Goal: Task Accomplishment & Management: Complete application form

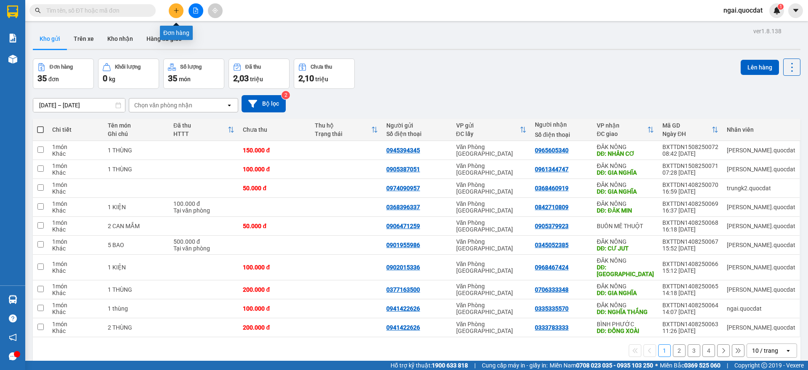
click at [184, 9] on div at bounding box center [195, 10] width 63 height 15
click at [180, 8] on button at bounding box center [176, 10] width 15 height 15
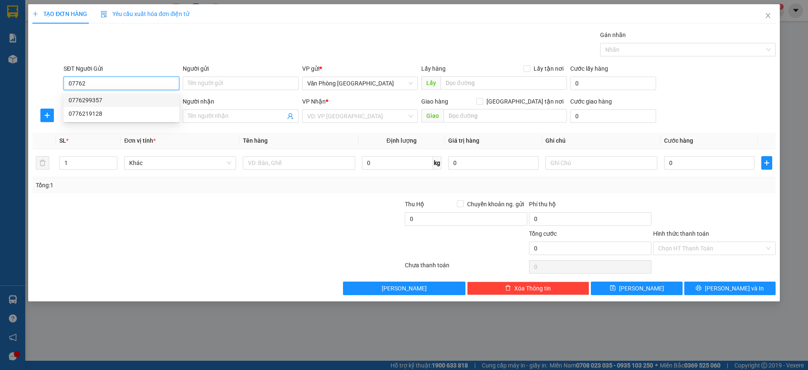
click at [113, 102] on div "0776299357" at bounding box center [122, 100] width 106 height 9
type input "0776299357"
click at [108, 116] on input "SĐT Người Nhận *" at bounding box center [122, 115] width 116 height 13
type input "0333036586"
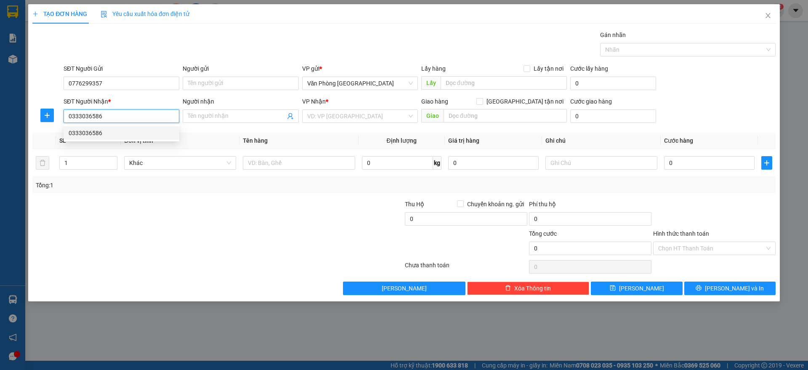
click at [105, 133] on div "0333036586" at bounding box center [122, 132] width 106 height 9
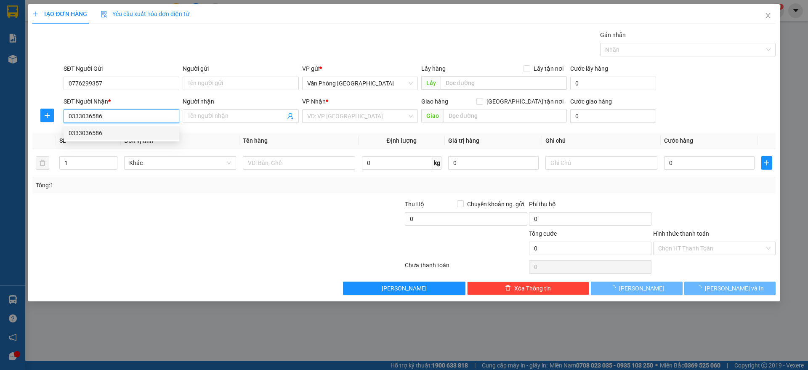
type input "PHƯỚC LONG"
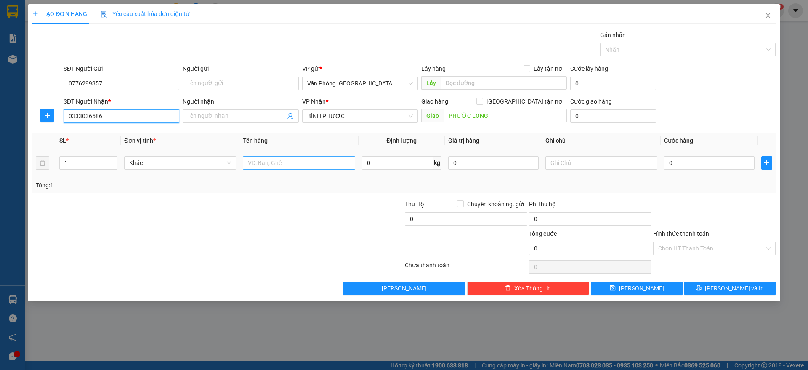
type input "0333036586"
click at [312, 167] on input "text" at bounding box center [299, 162] width 112 height 13
paste input "ì"
paste input "Ì"
paste input "Ư"
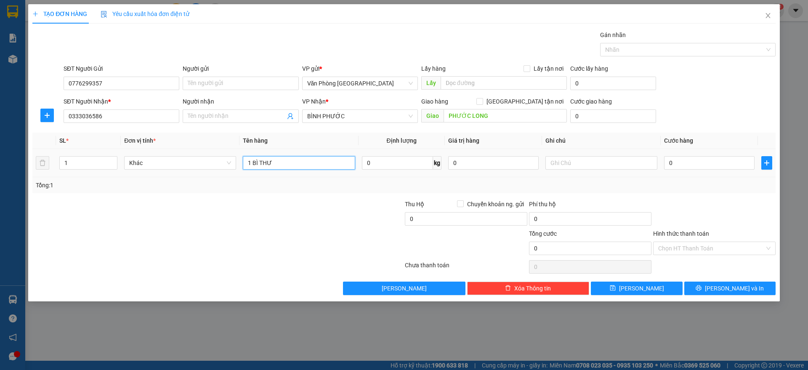
type input "1 BÌ THƯ"
type input "5"
type input "50"
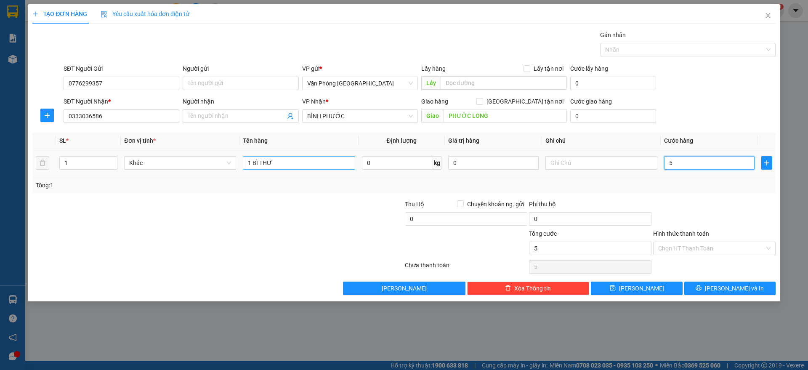
type input "50"
type input "500"
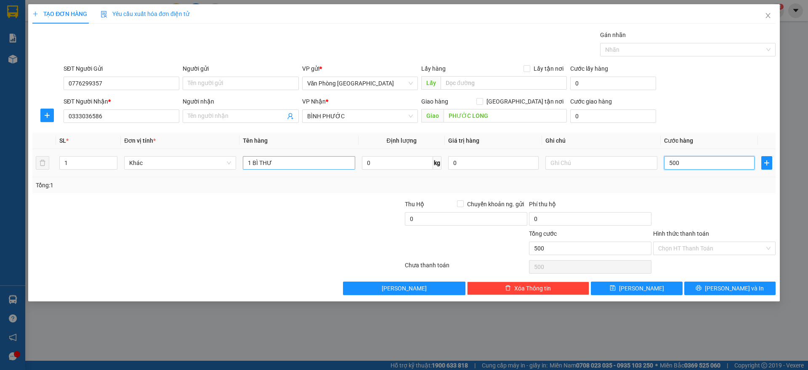
type input "5.000"
type input "50.000"
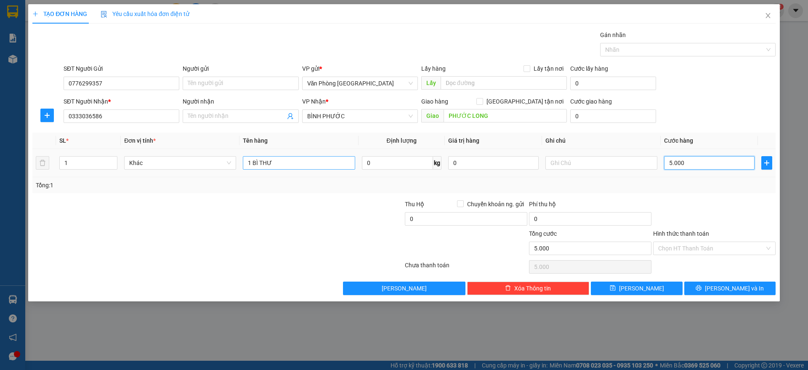
type input "50.000"
click at [684, 250] on input "Hình thức thanh toán" at bounding box center [711, 248] width 106 height 13
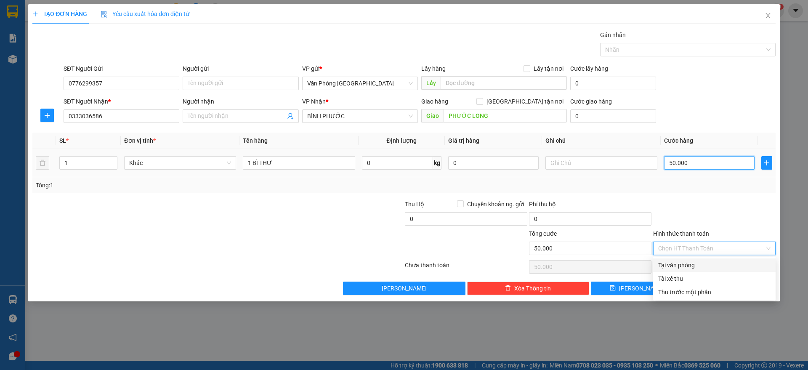
click at [685, 162] on input "50.000" at bounding box center [709, 162] width 90 height 13
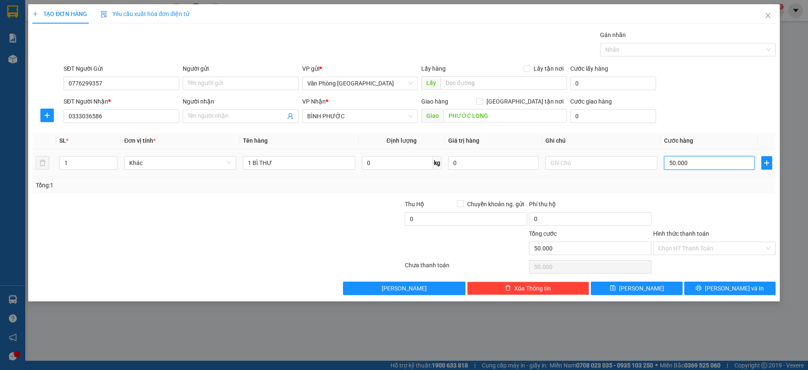
click at [685, 162] on input "50.000" at bounding box center [709, 162] width 90 height 13
click at [116, 120] on input "0333036586" at bounding box center [122, 115] width 116 height 13
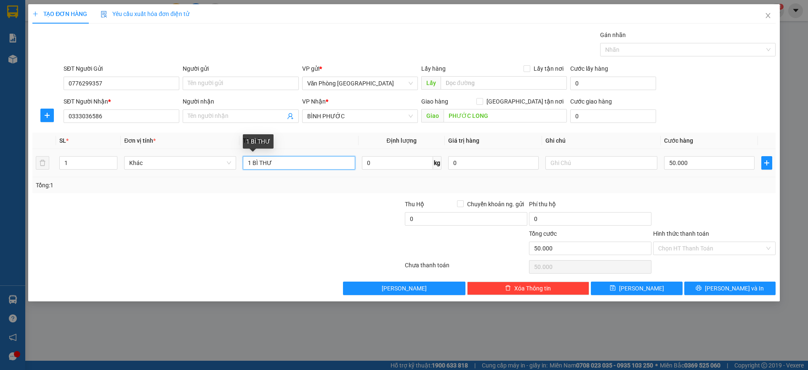
click at [285, 160] on input "1 BÌ THƯ" at bounding box center [299, 162] width 112 height 13
click at [284, 161] on input "1 BÌ THƯ" at bounding box center [299, 162] width 112 height 13
paste input "ÙNG"
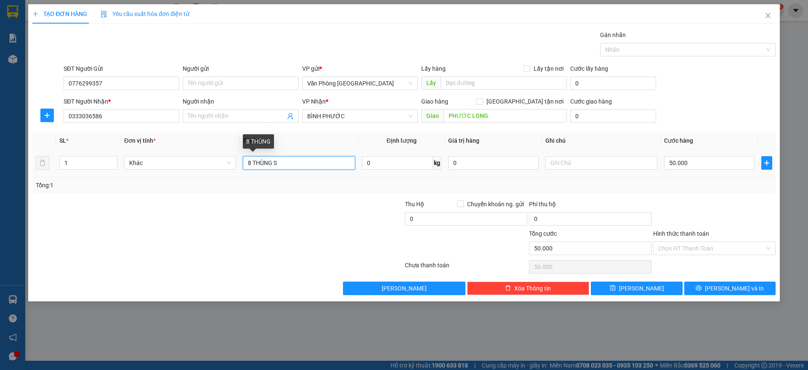
paste input "Ơ"
paste input "ÙNG"
paste input "Â"
paste input "ẤY"
type input "8 THÙNG SƠN + 3 THÙNG GIẤY"
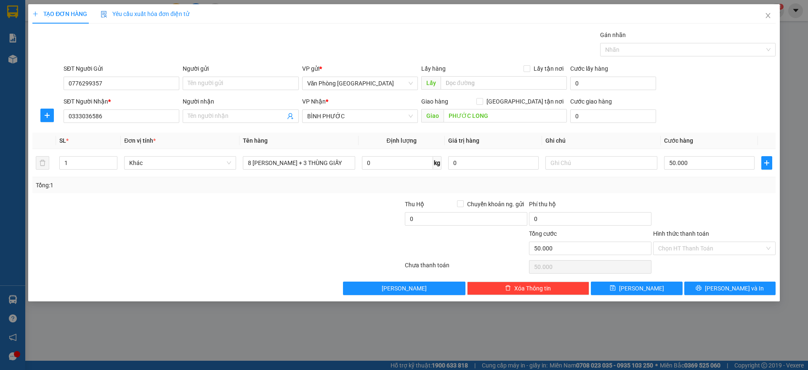
click at [276, 208] on div at bounding box center [156, 213] width 248 height 29
click at [703, 165] on input "50.000" at bounding box center [709, 162] width 90 height 13
type input "7"
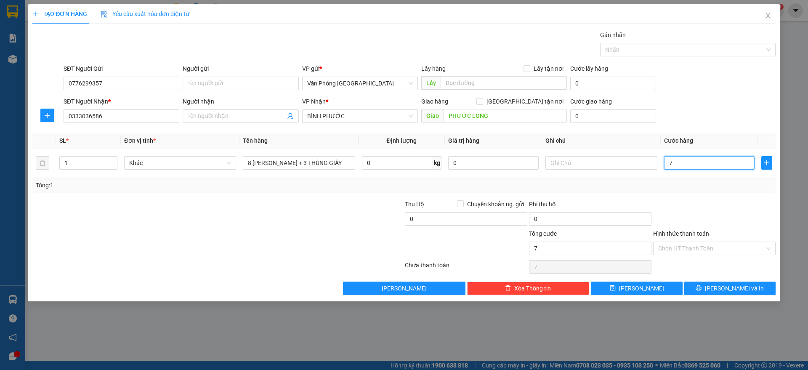
type input "70"
type input "700"
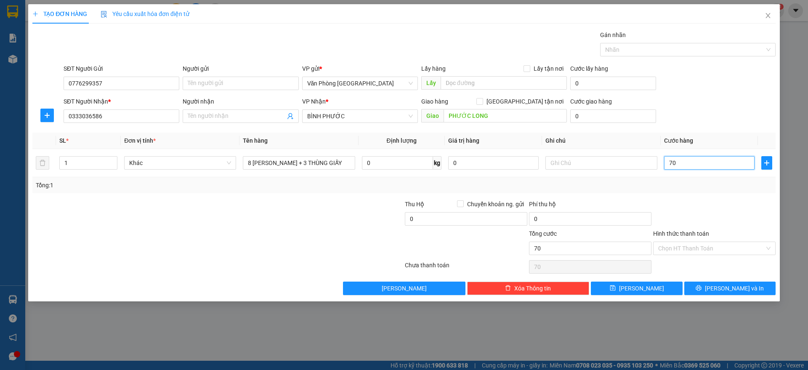
type input "700"
type input "7.000"
type input "70.000"
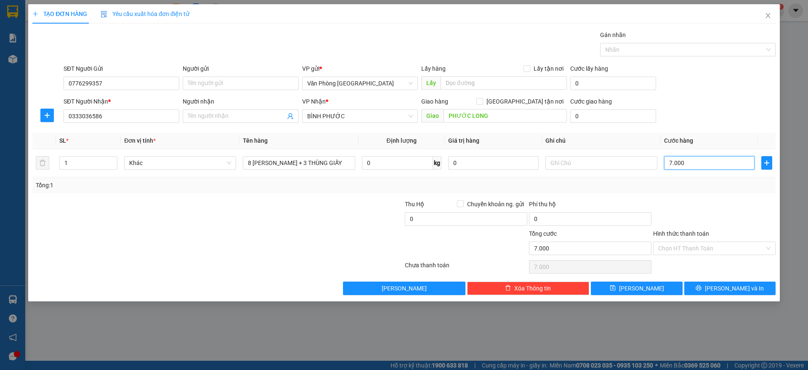
type input "70.000"
type input "700.000"
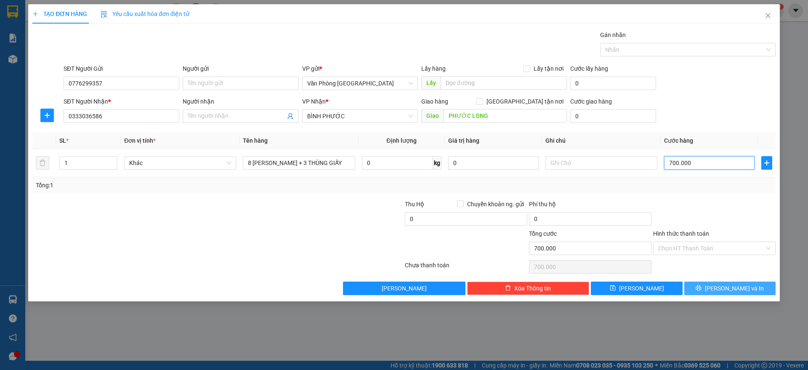
type input "700.000"
click at [750, 288] on button "Lưu và In" at bounding box center [729, 287] width 91 height 13
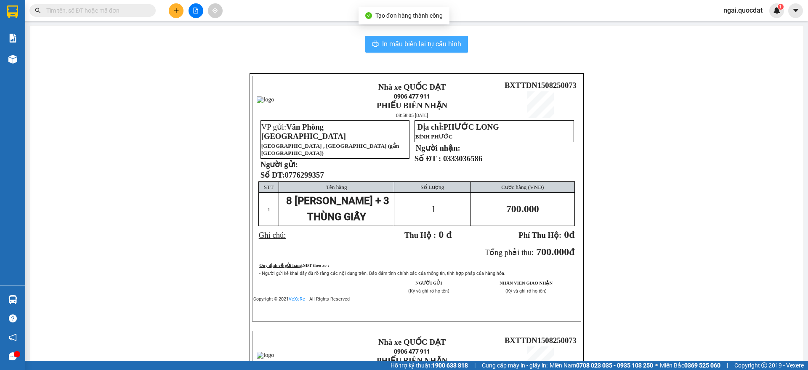
click at [401, 49] on button "In mẫu biên lai tự cấu hình" at bounding box center [416, 44] width 103 height 17
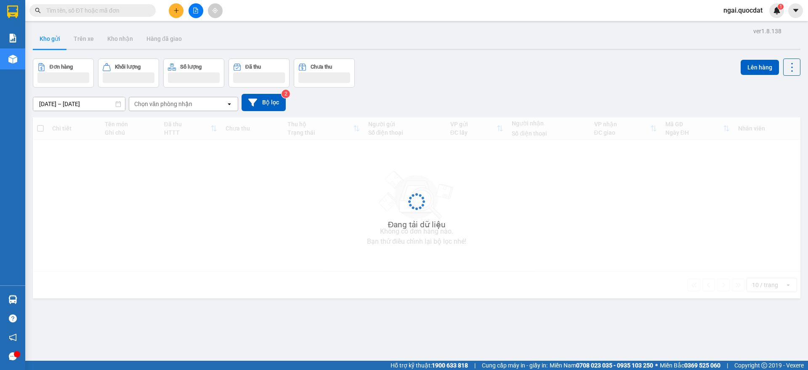
click at [119, 14] on input "text" at bounding box center [95, 10] width 99 height 9
paste input "0333036586"
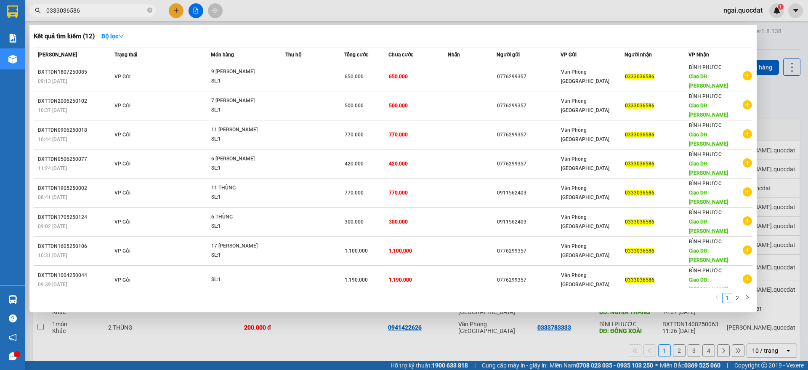
type input "0333036586"
